Goal: Information Seeking & Learning: Learn about a topic

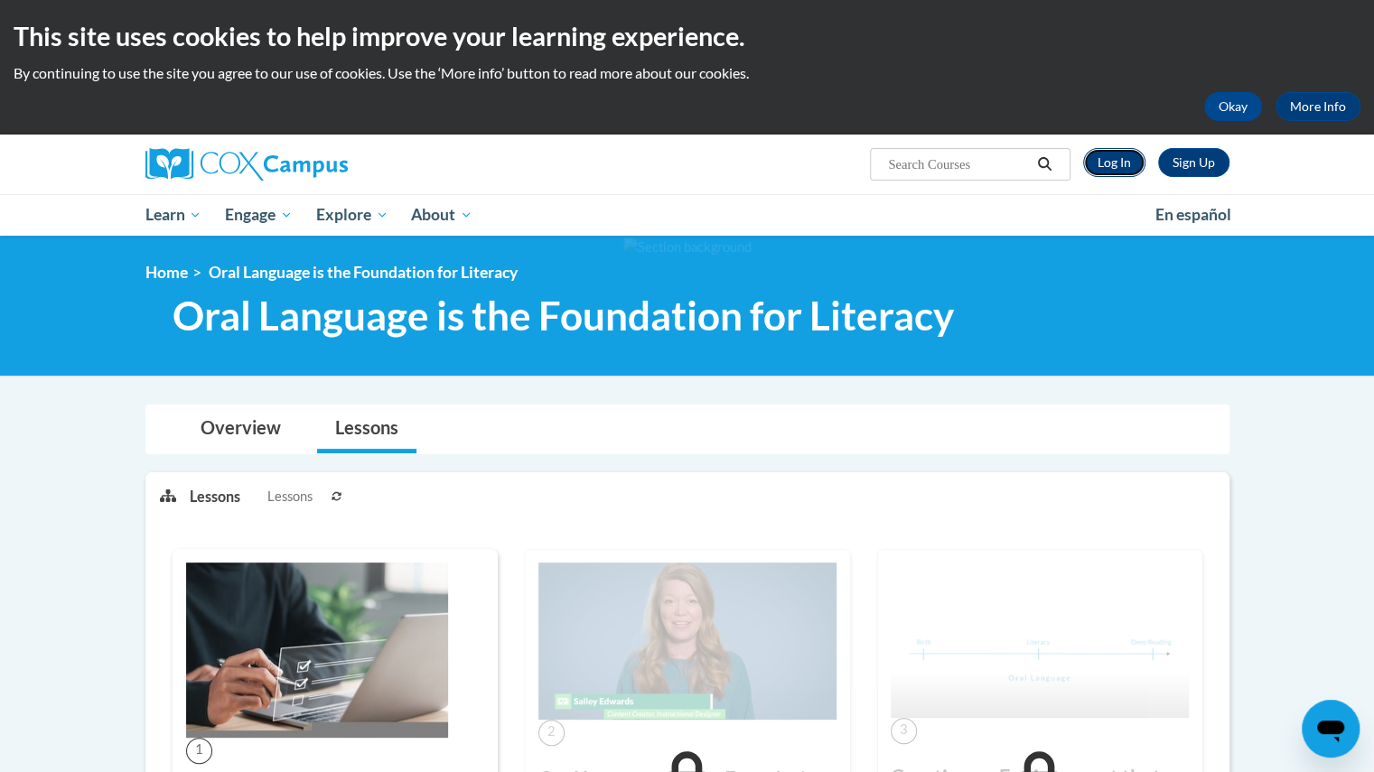
click at [1121, 160] on link "Log In" at bounding box center [1114, 162] width 62 height 29
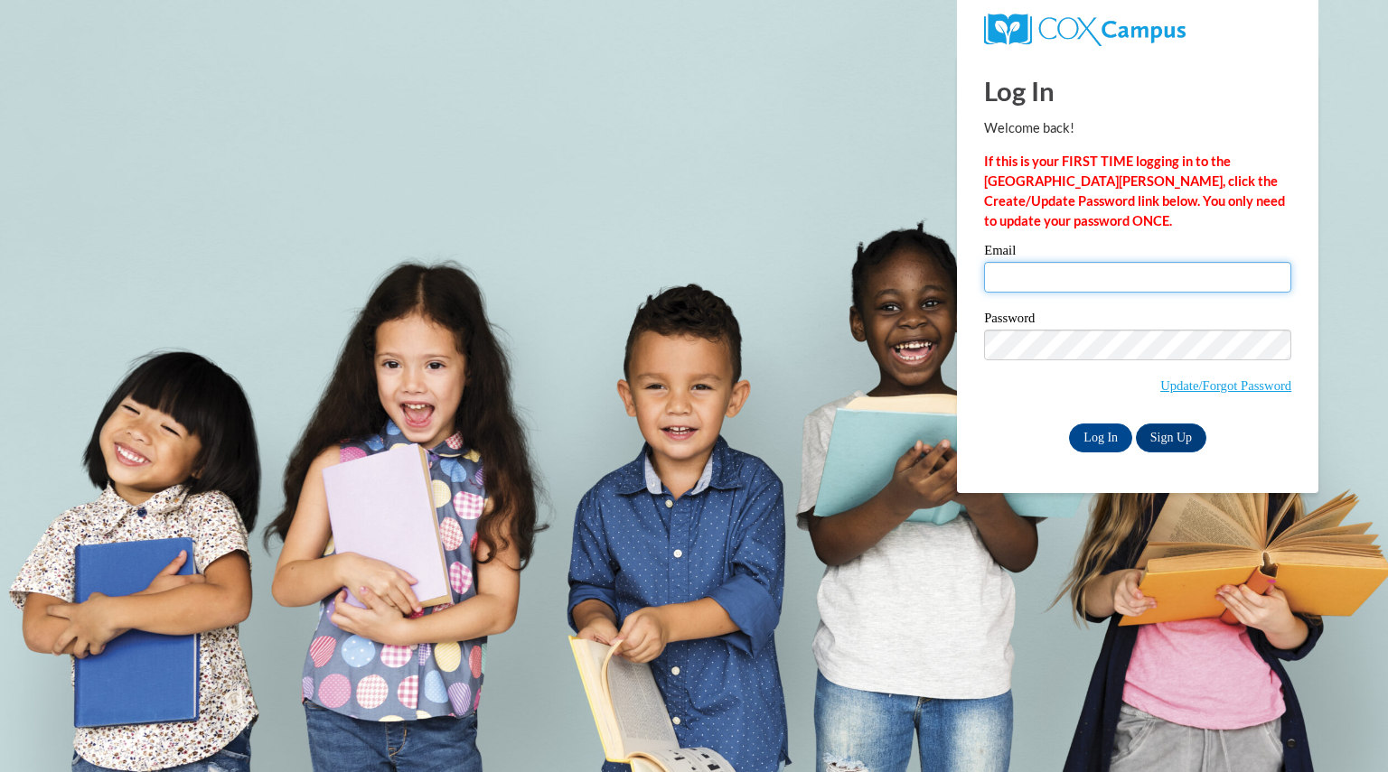
click at [1099, 285] on input "Email" at bounding box center [1137, 277] width 307 height 31
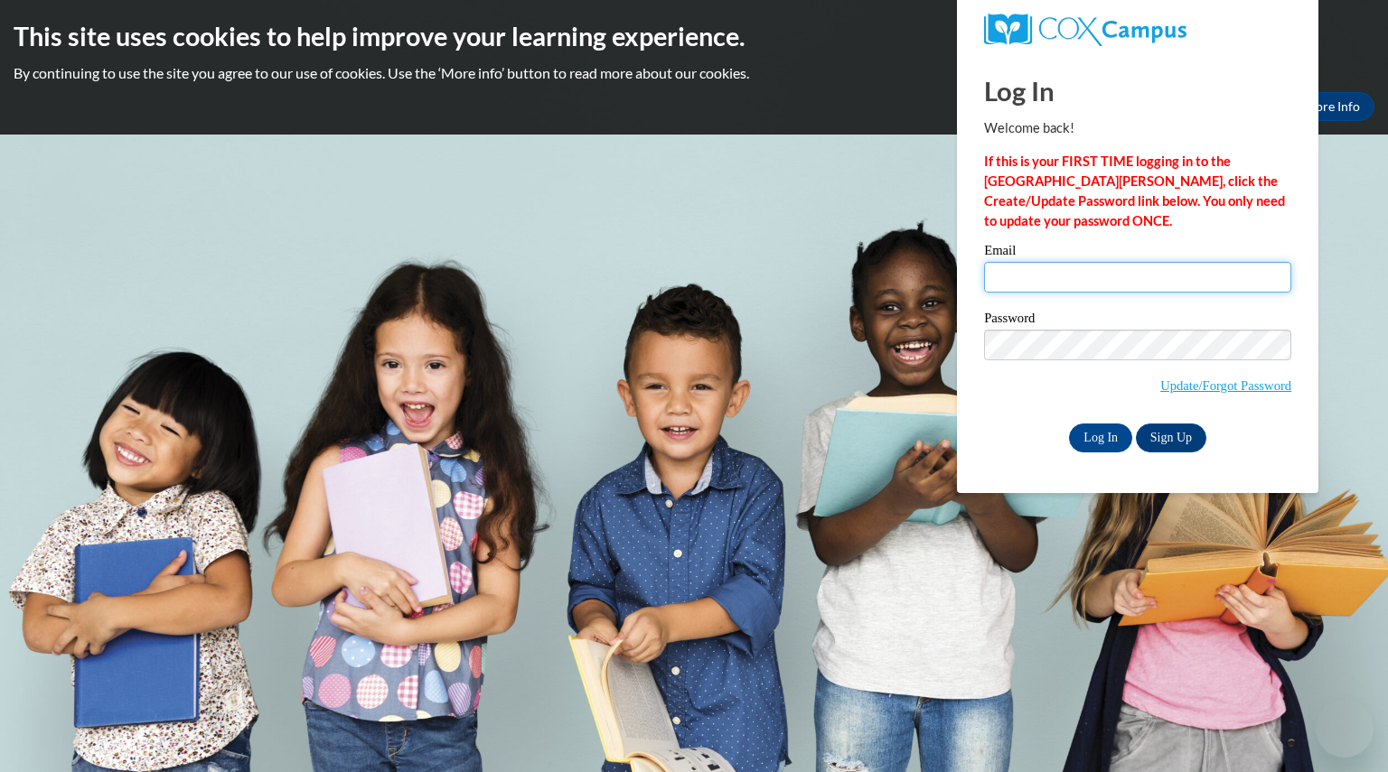
type input "meulemansashle@aasd.k12.wi.us"
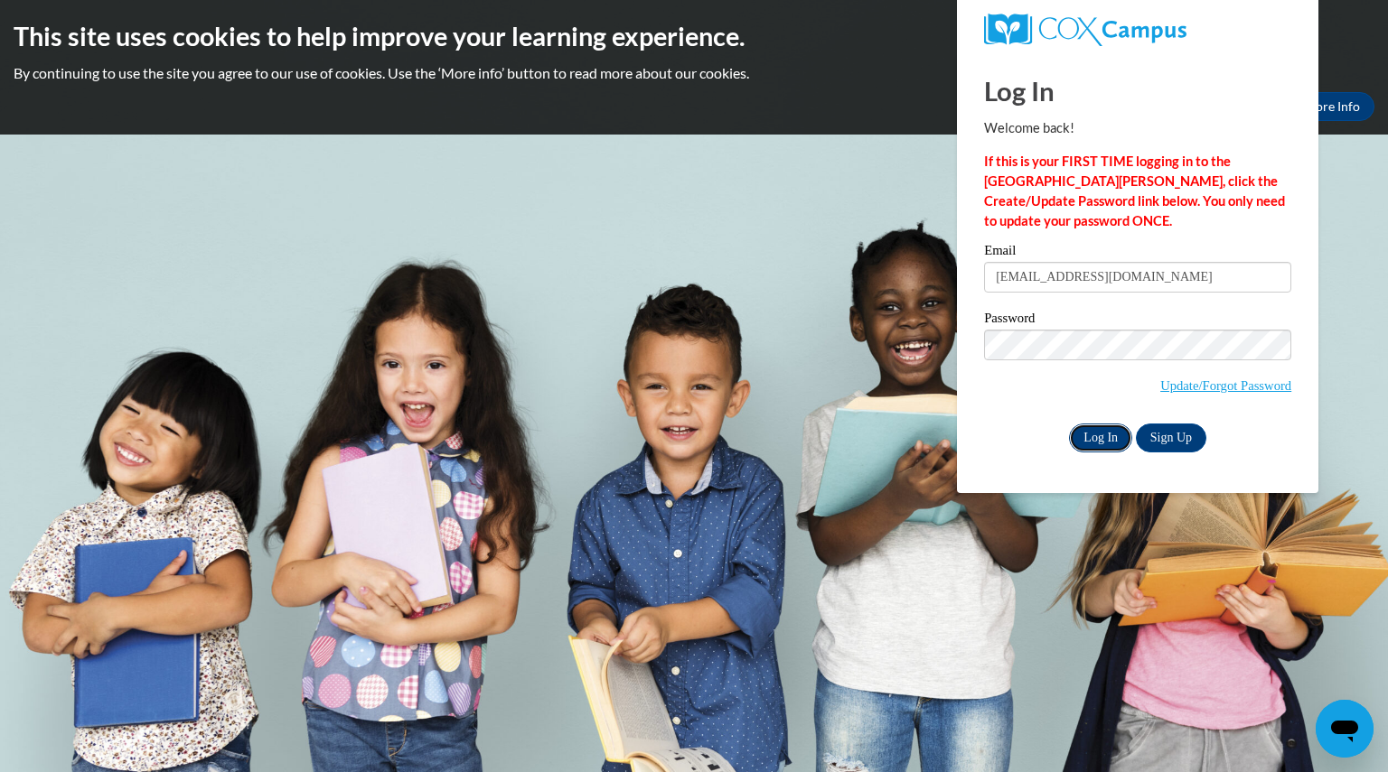
click at [1093, 445] on input "Log In" at bounding box center [1100, 438] width 63 height 29
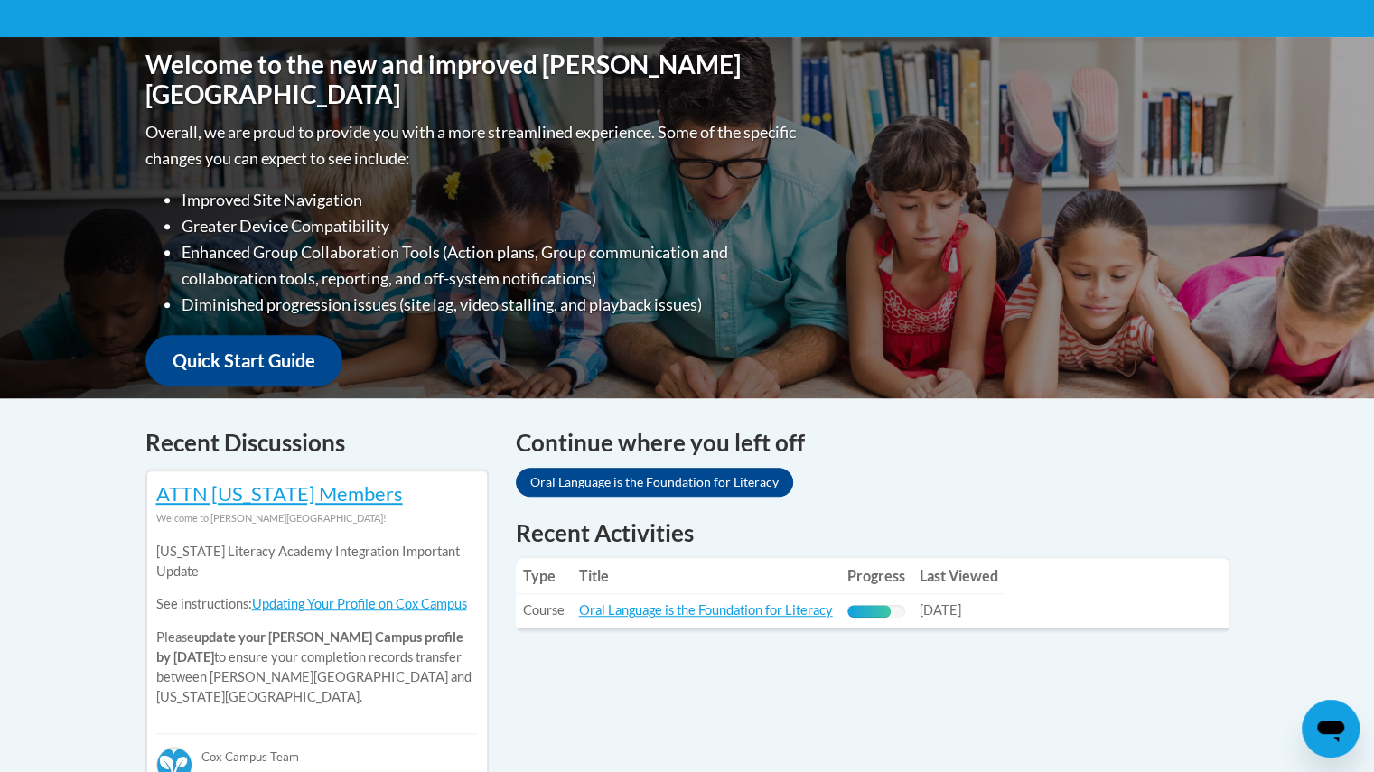
scroll to position [371, 0]
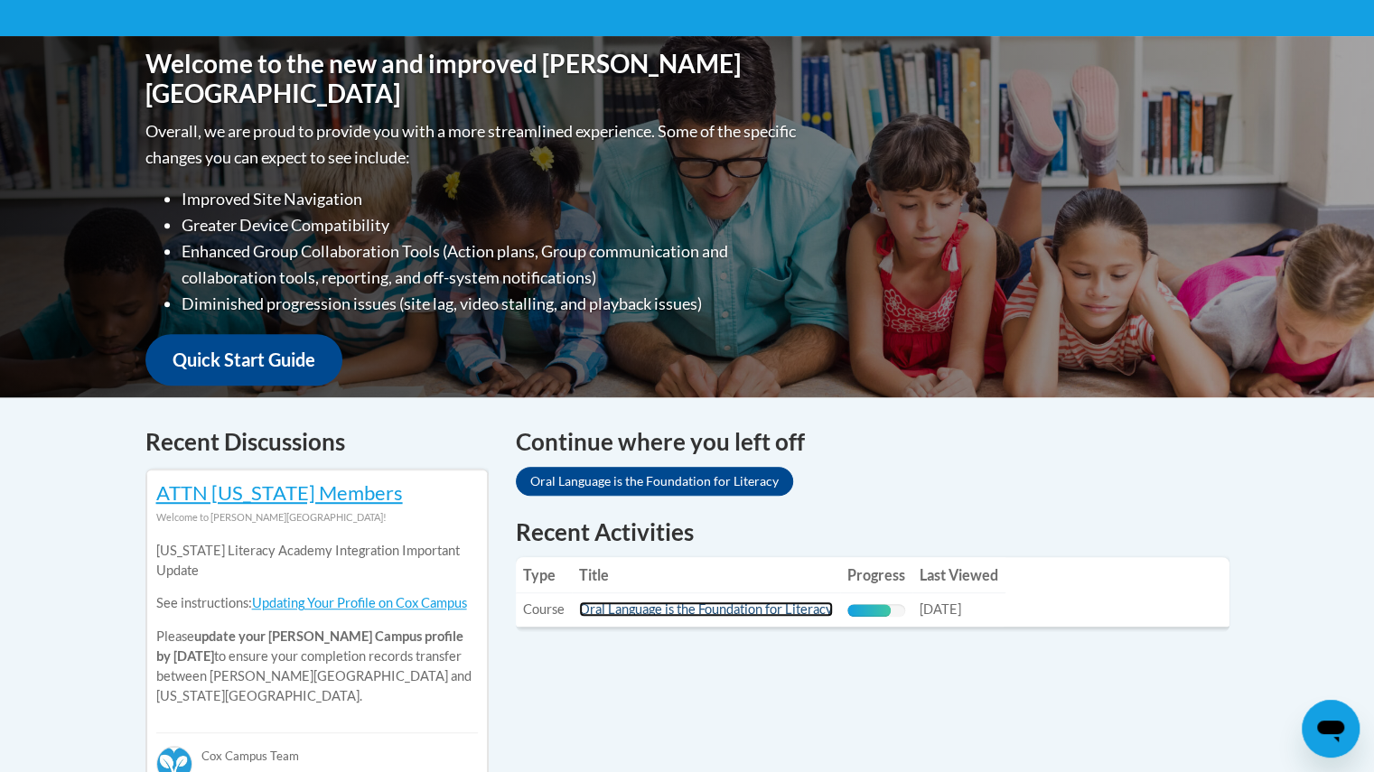
click at [656, 610] on link "Oral Language is the Foundation for Literacy" at bounding box center [706, 609] width 254 height 15
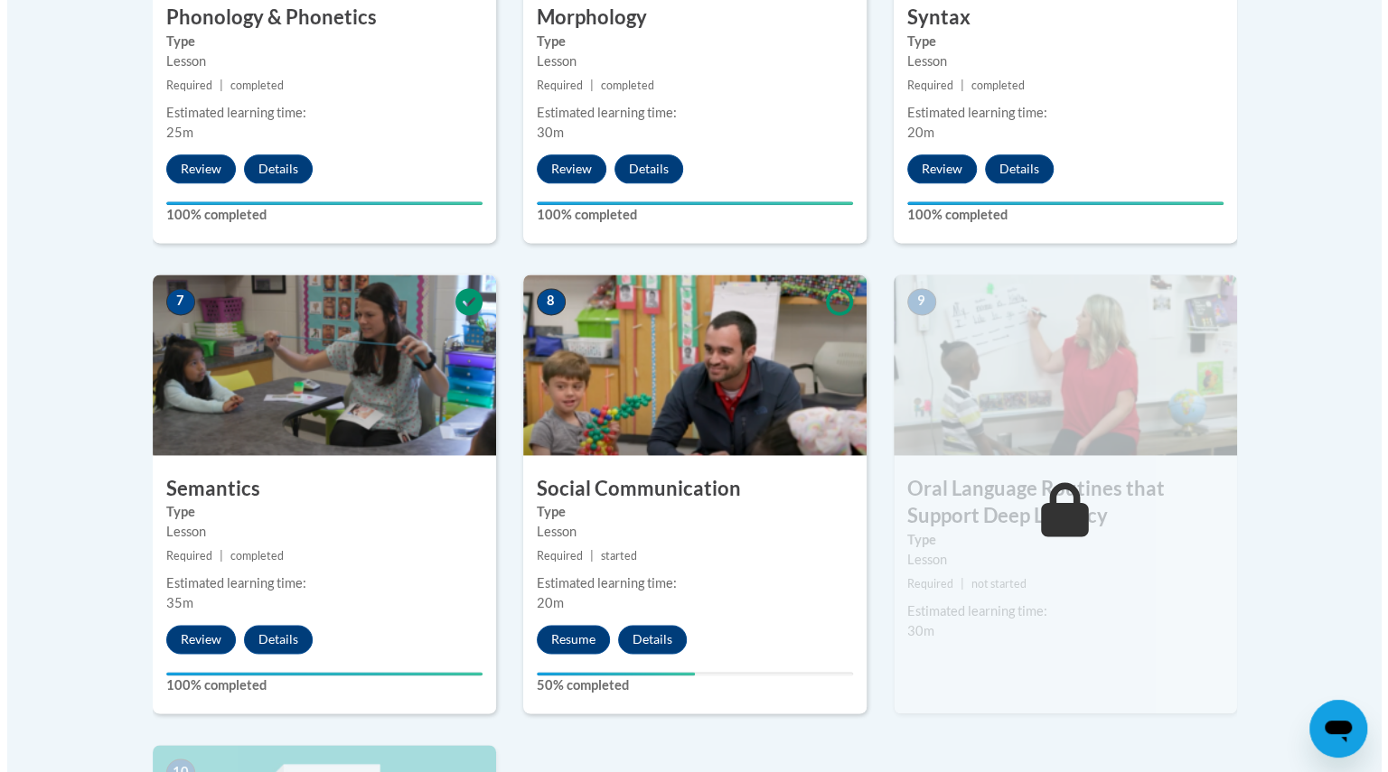
scroll to position [1332, 0]
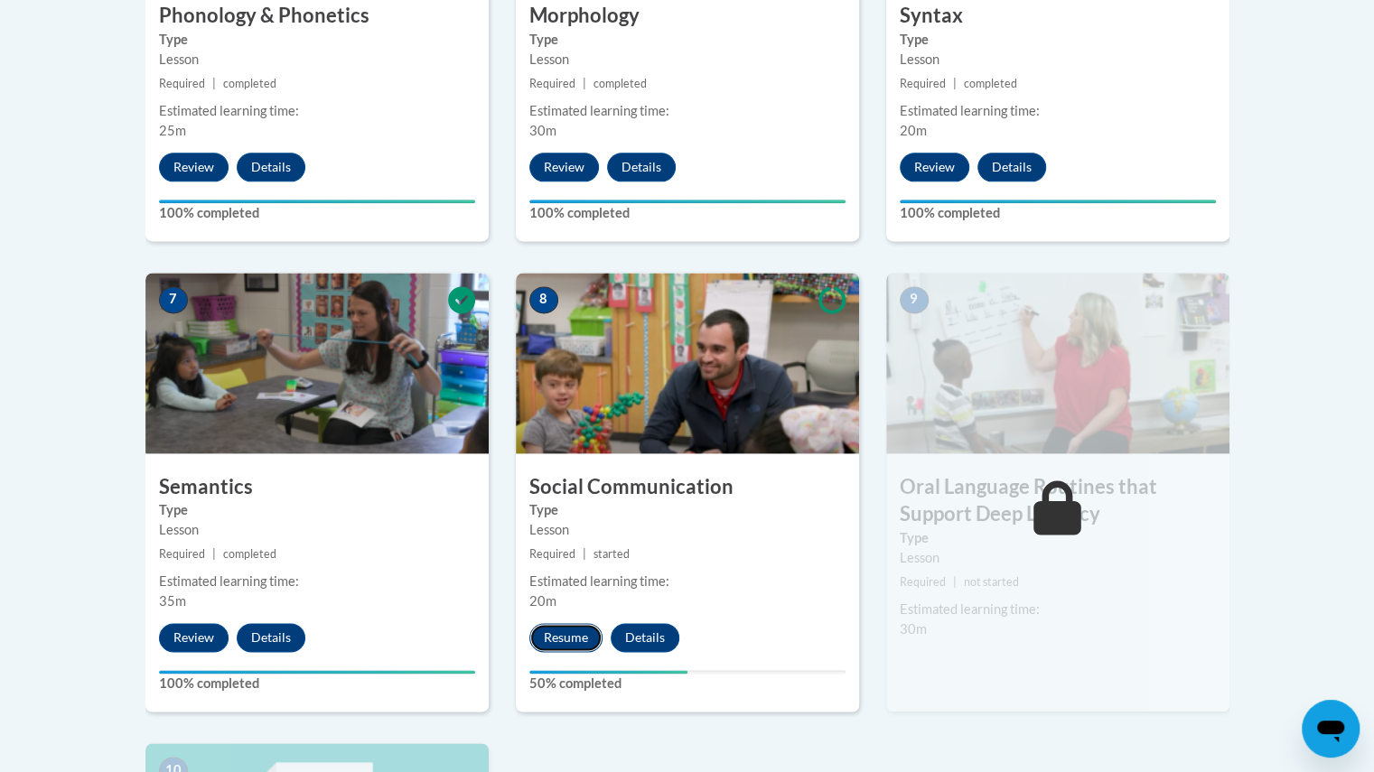
click at [576, 637] on button "Resume" at bounding box center [565, 637] width 73 height 29
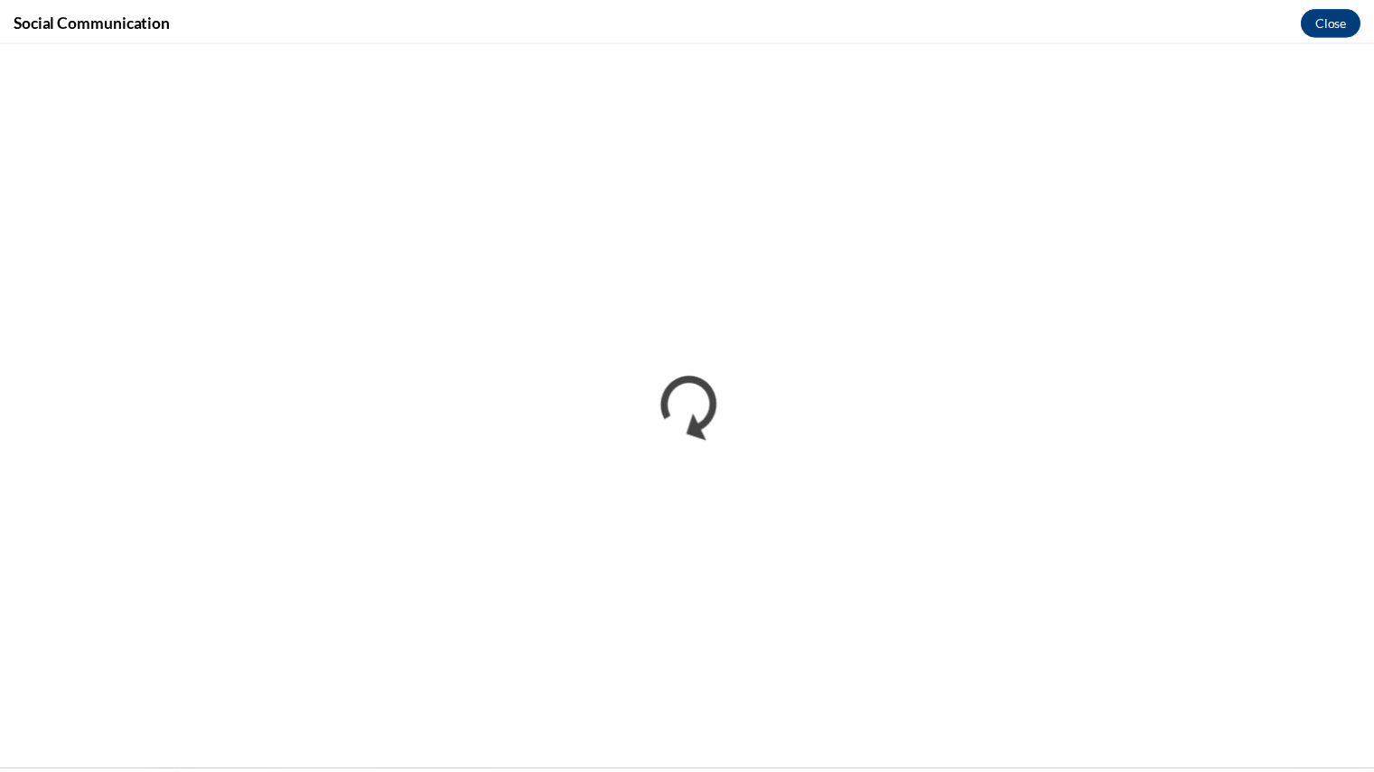
scroll to position [0, 0]
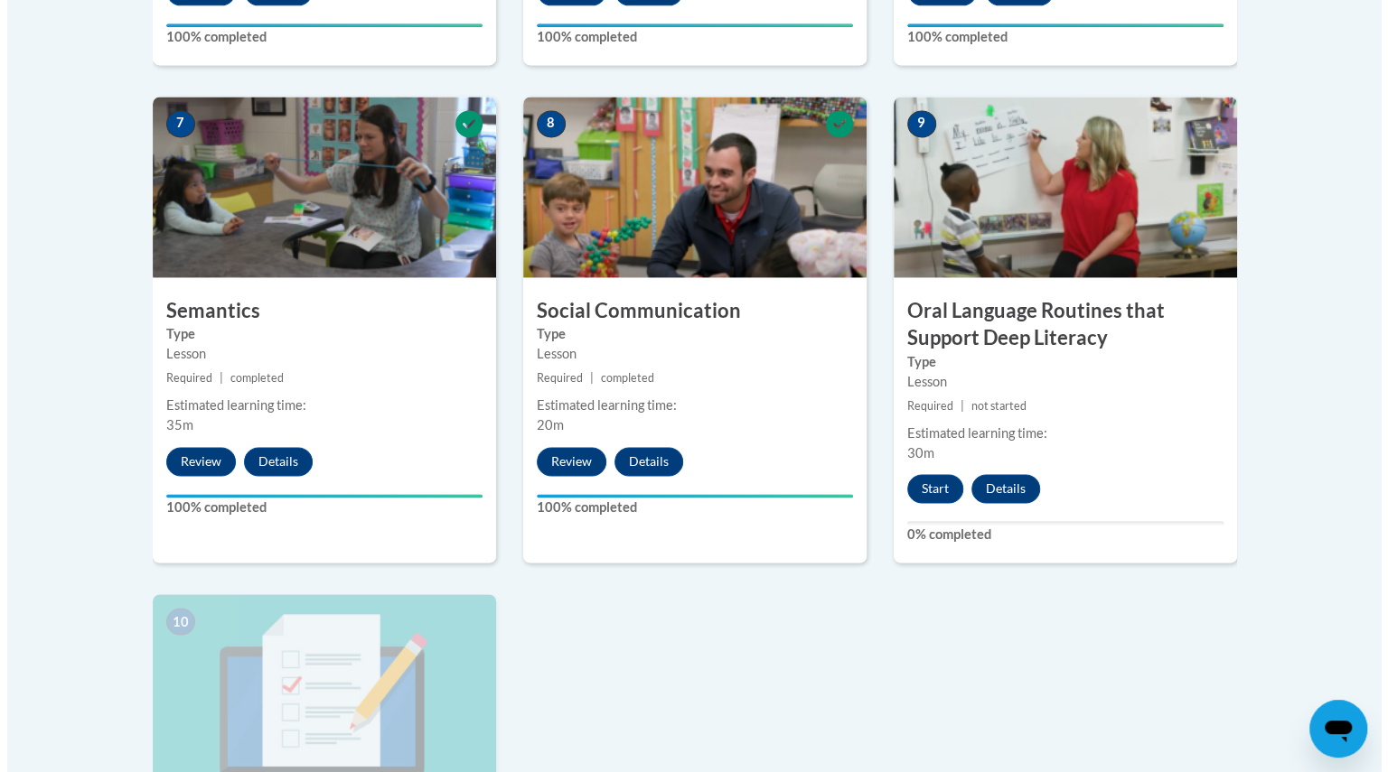
scroll to position [1510, 0]
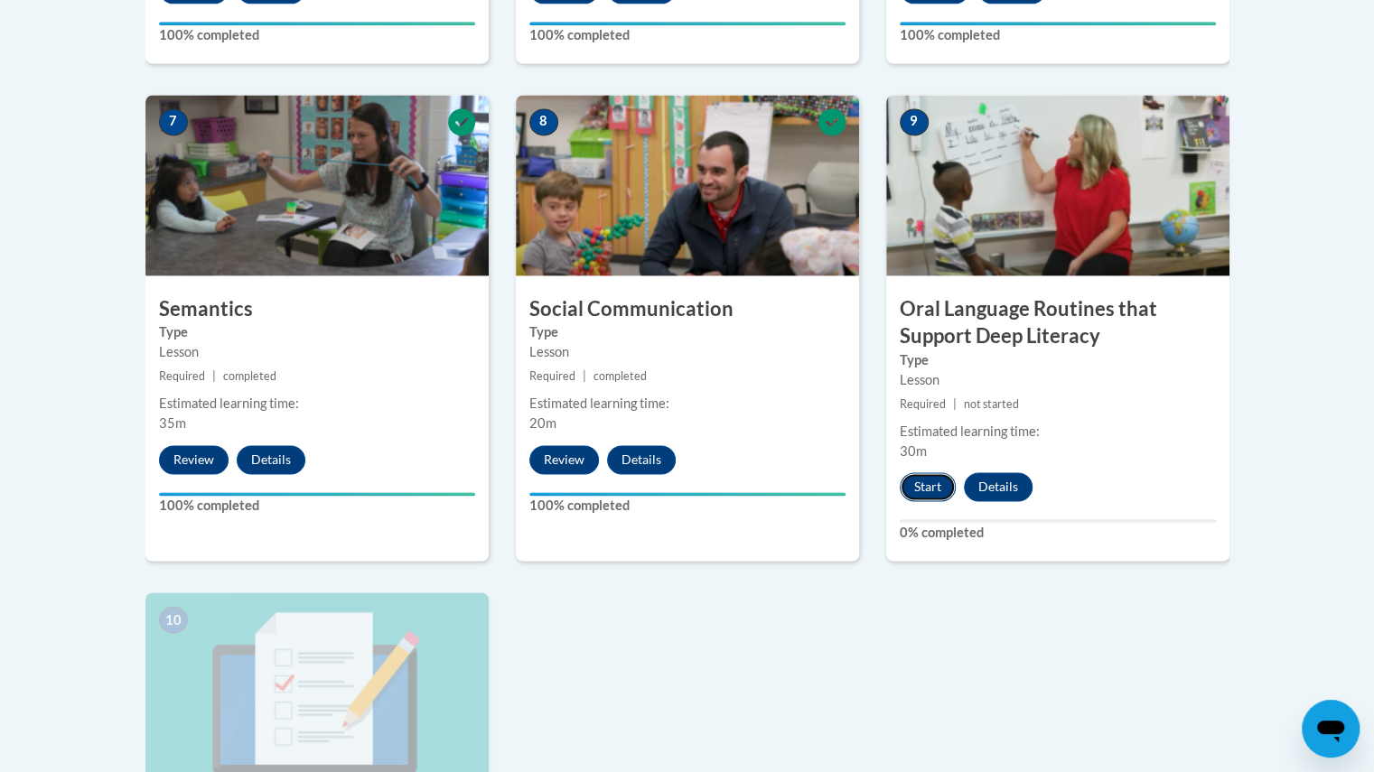
click at [918, 487] on button "Start" at bounding box center [928, 487] width 56 height 29
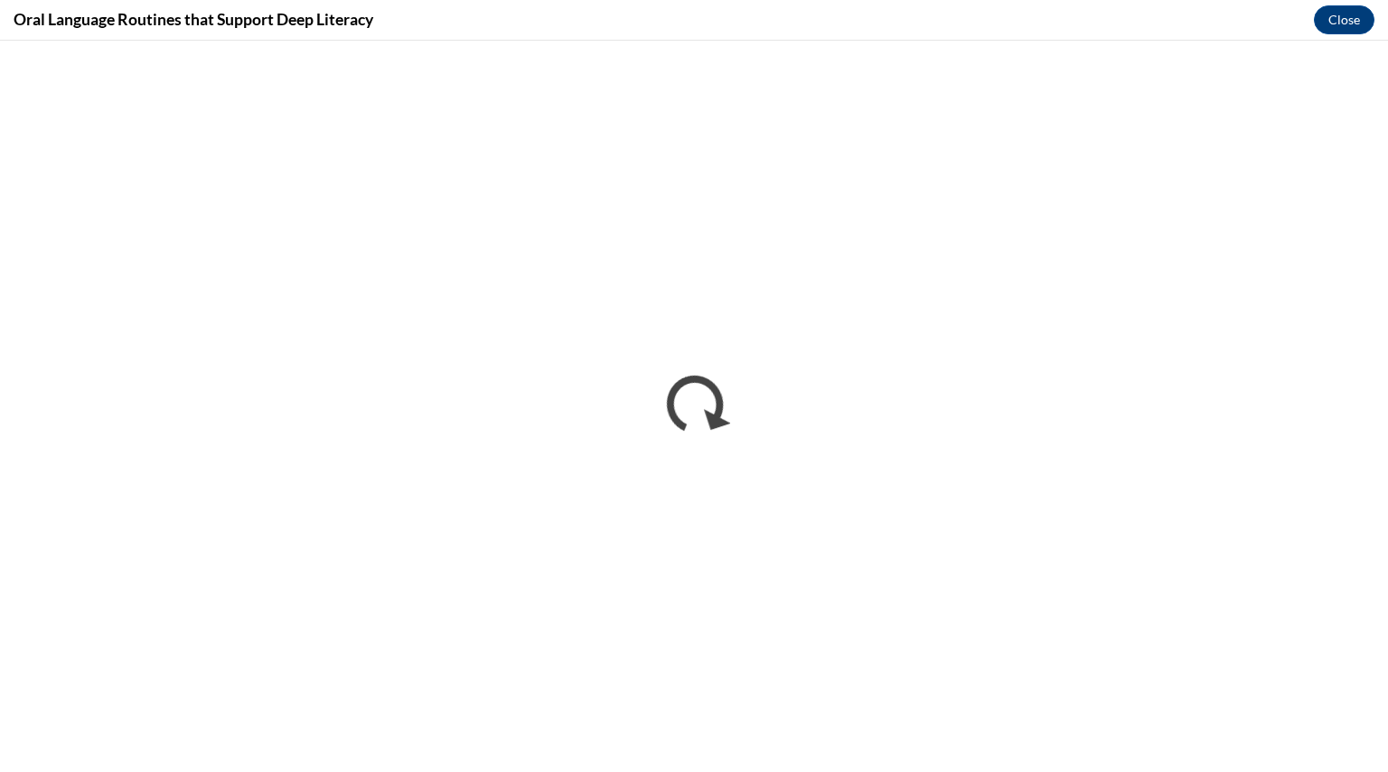
scroll to position [0, 0]
